Goal: Task Accomplishment & Management: Manage account settings

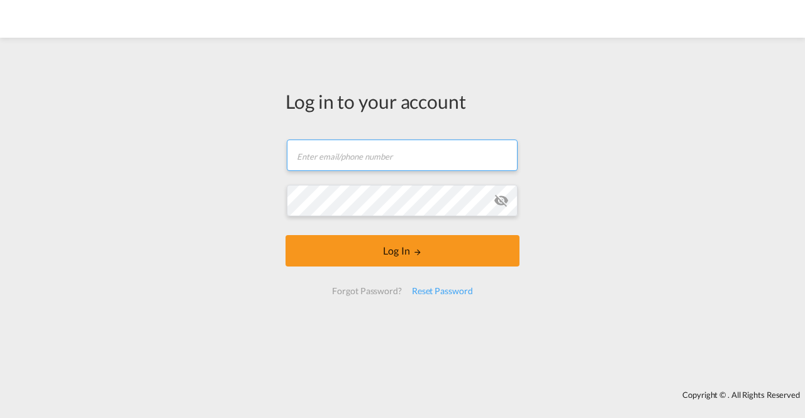
click at [393, 158] on input "text" at bounding box center [402, 155] width 231 height 31
type input "[DOMAIN_NAME][EMAIL_ADDRESS][DOMAIN_NAME]"
click at [286, 235] on button "Log In" at bounding box center [403, 250] width 234 height 31
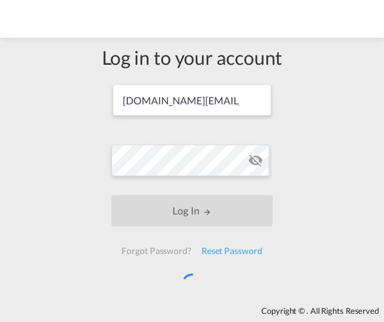
click at [315, 147] on div "Log in to your account [DOMAIN_NAME][EMAIL_ADDRESS][DOMAIN_NAME] Log In Forgot …" at bounding box center [192, 172] width 384 height 256
click at [299, 293] on div "Log in to your account [DOMAIN_NAME][EMAIL_ADDRESS][DOMAIN_NAME] Log In Forgot …" at bounding box center [192, 172] width 384 height 256
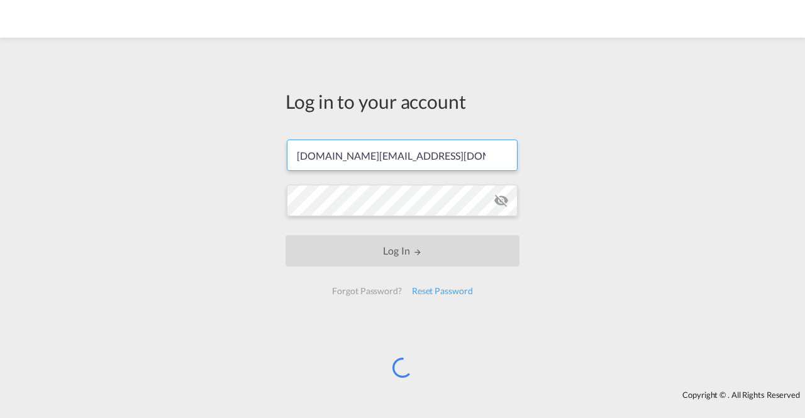
click at [425, 153] on input "[DOMAIN_NAME][EMAIL_ADDRESS][DOMAIN_NAME]" at bounding box center [402, 155] width 231 height 31
click at [432, 288] on div "Reset Password" at bounding box center [442, 291] width 71 height 23
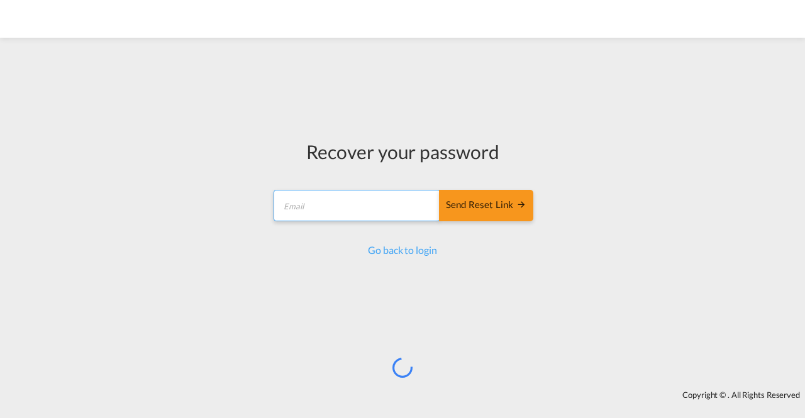
click at [356, 208] on input "email" at bounding box center [357, 205] width 167 height 31
type input "[DOMAIN_NAME][EMAIL_ADDRESS][DOMAIN_NAME]"
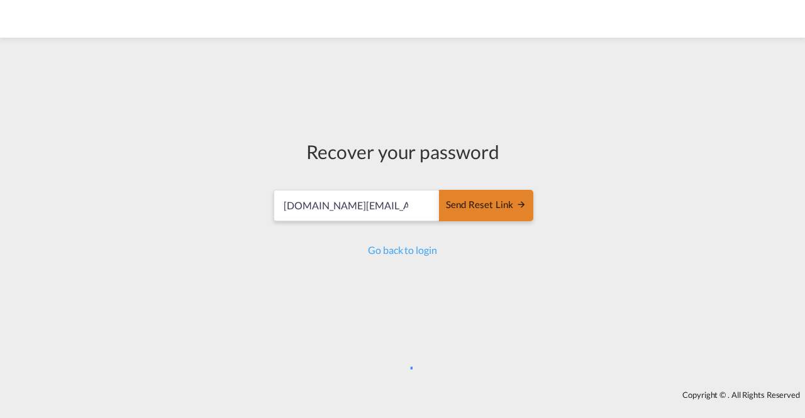
click at [489, 196] on button "Send reset link" at bounding box center [486, 205] width 94 height 31
click at [479, 208] on div "Send reset link" at bounding box center [486, 205] width 81 height 14
